Goal: Transaction & Acquisition: Purchase product/service

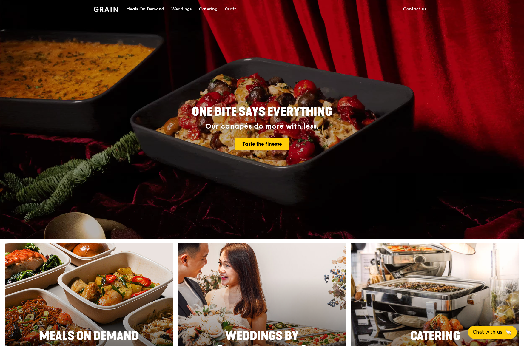
click at [155, 10] on div "Meals On Demand" at bounding box center [145, 9] width 38 height 18
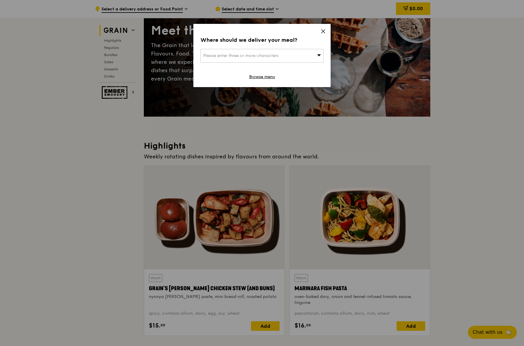
scroll to position [60, 0]
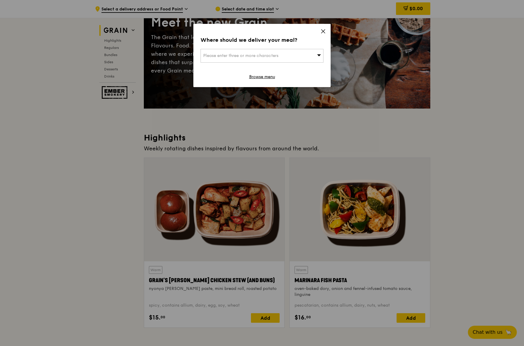
click at [323, 30] on icon at bounding box center [322, 31] width 5 height 5
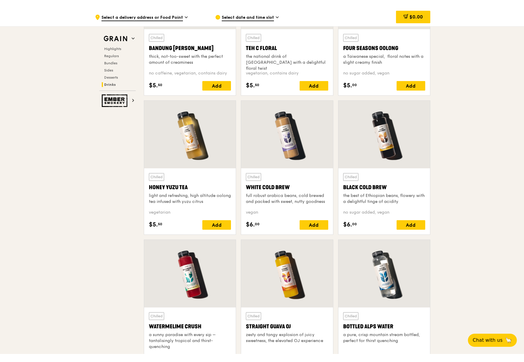
scroll to position [2177, 0]
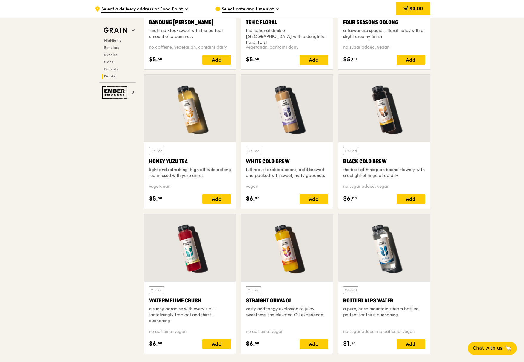
click at [286, 300] on div "Straight Guava OJ" at bounding box center [287, 301] width 82 height 8
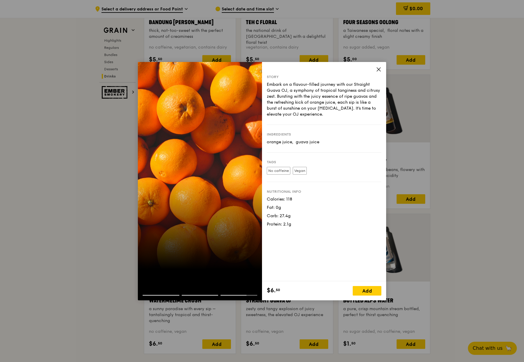
click at [378, 70] on icon at bounding box center [378, 69] width 5 height 5
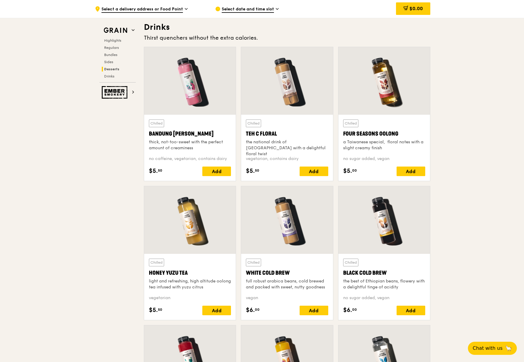
scroll to position [2057, 0]
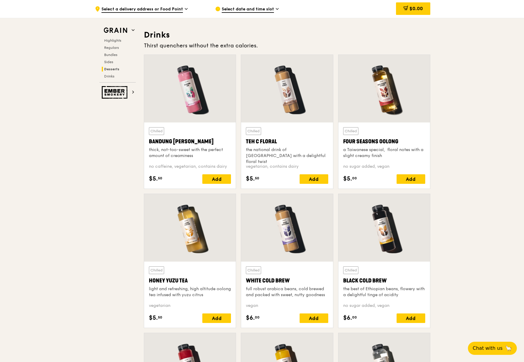
click at [154, 33] on h3 "Drinks" at bounding box center [287, 35] width 286 height 11
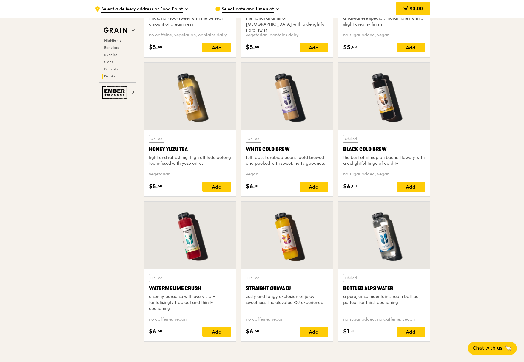
scroll to position [2206, 0]
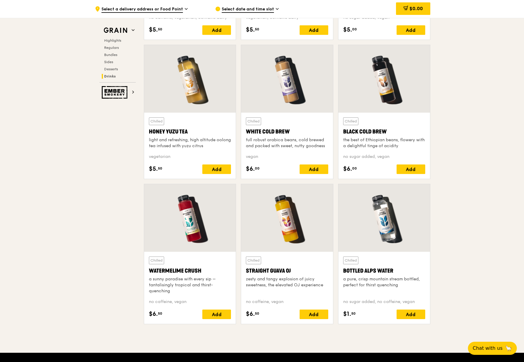
drag, startPoint x: 202, startPoint y: 271, endPoint x: 143, endPoint y: 268, distance: 58.8
click at [143, 268] on div "Chilled Watermelime Crush a sunny paradise with every sip – tantalisingly tropi…" at bounding box center [189, 256] width 97 height 145
copy div "Watermelime Crush"
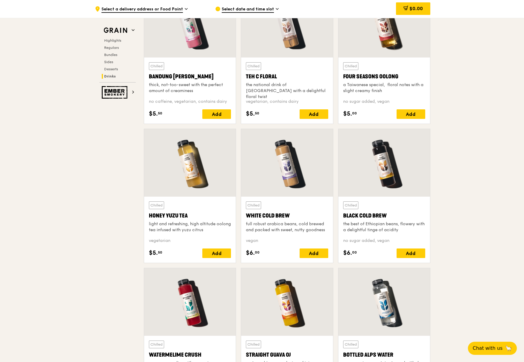
scroll to position [2117, 0]
